Goal: Go to known website

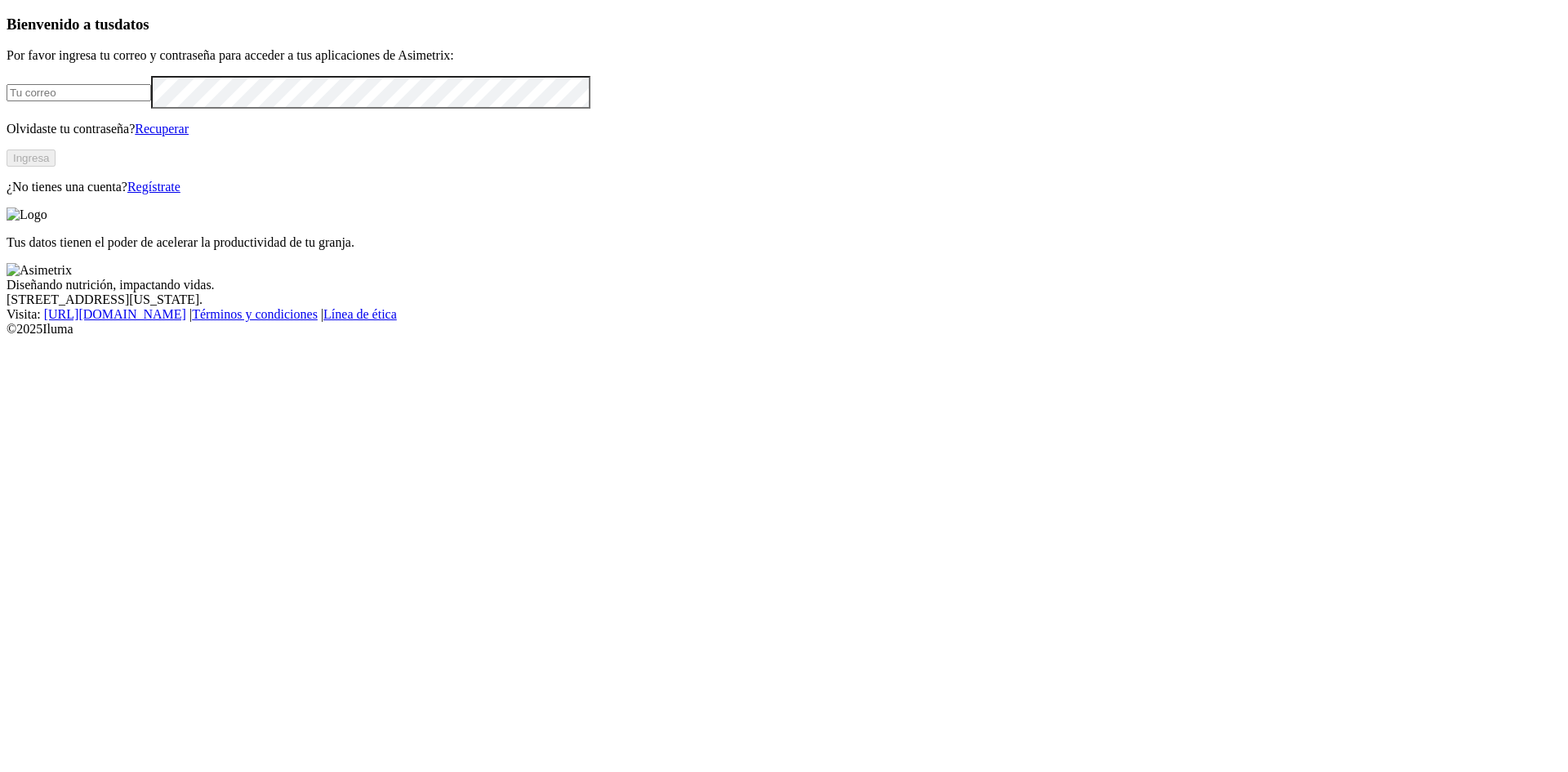
type input "[EMAIL_ADDRESS][DOMAIN_NAME]"
click at [56, 166] on button "Ingresa" at bounding box center [31, 157] width 49 height 17
